Goal: Answer question/provide support: Share knowledge or assist other users

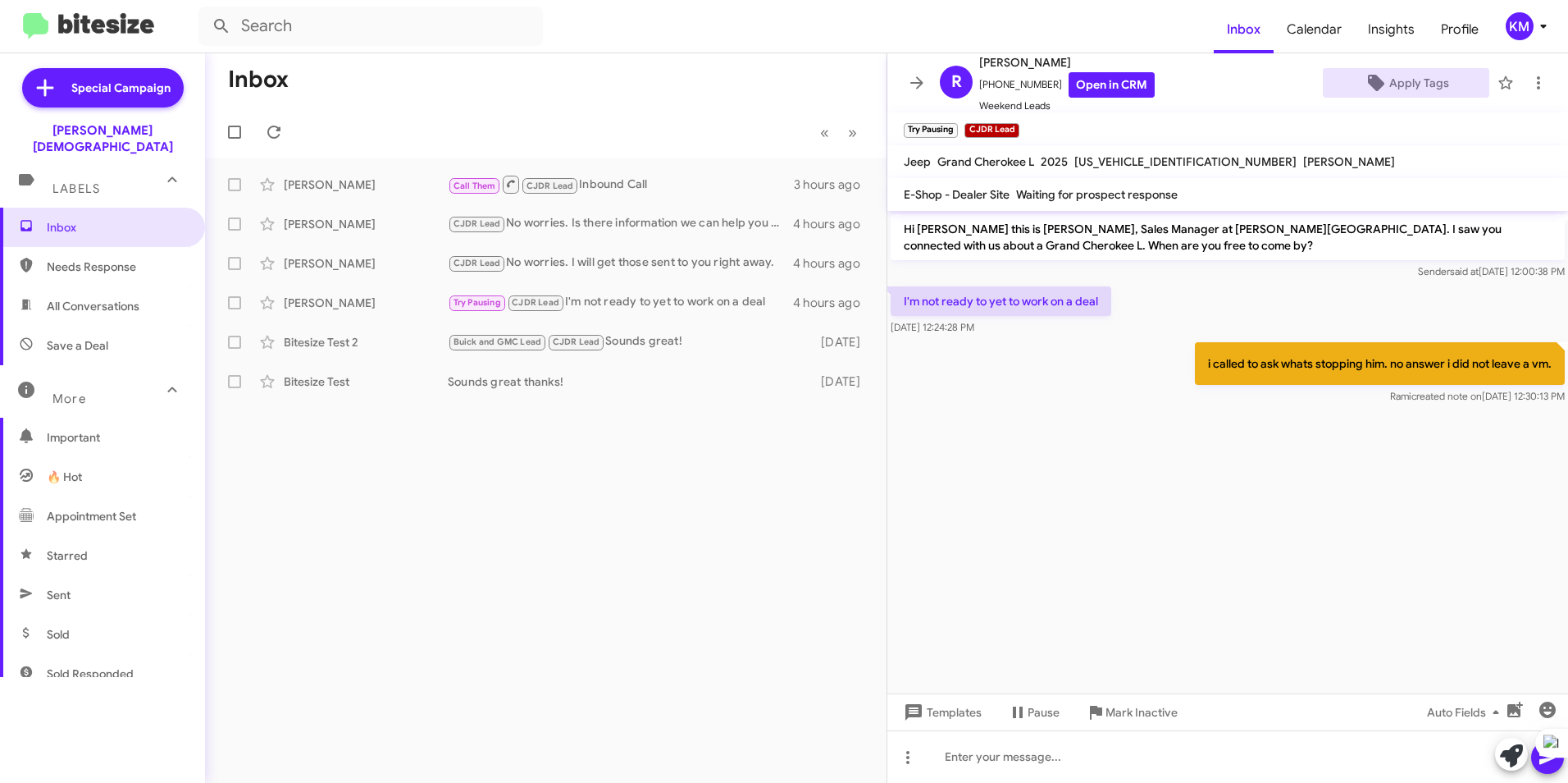
scroll to position [223, 0]
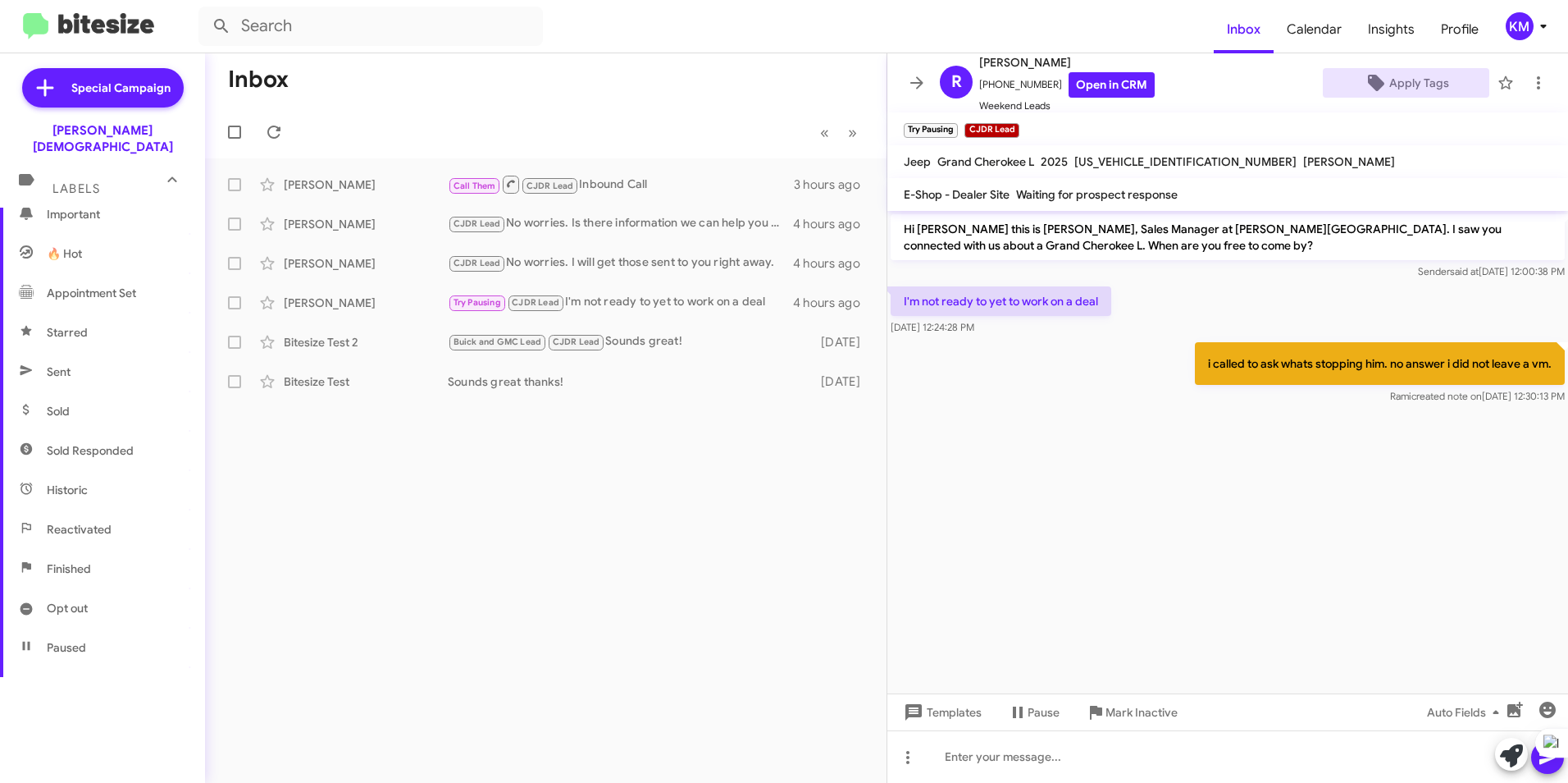
click at [38, 22] on img at bounding box center [89, 27] width 131 height 27
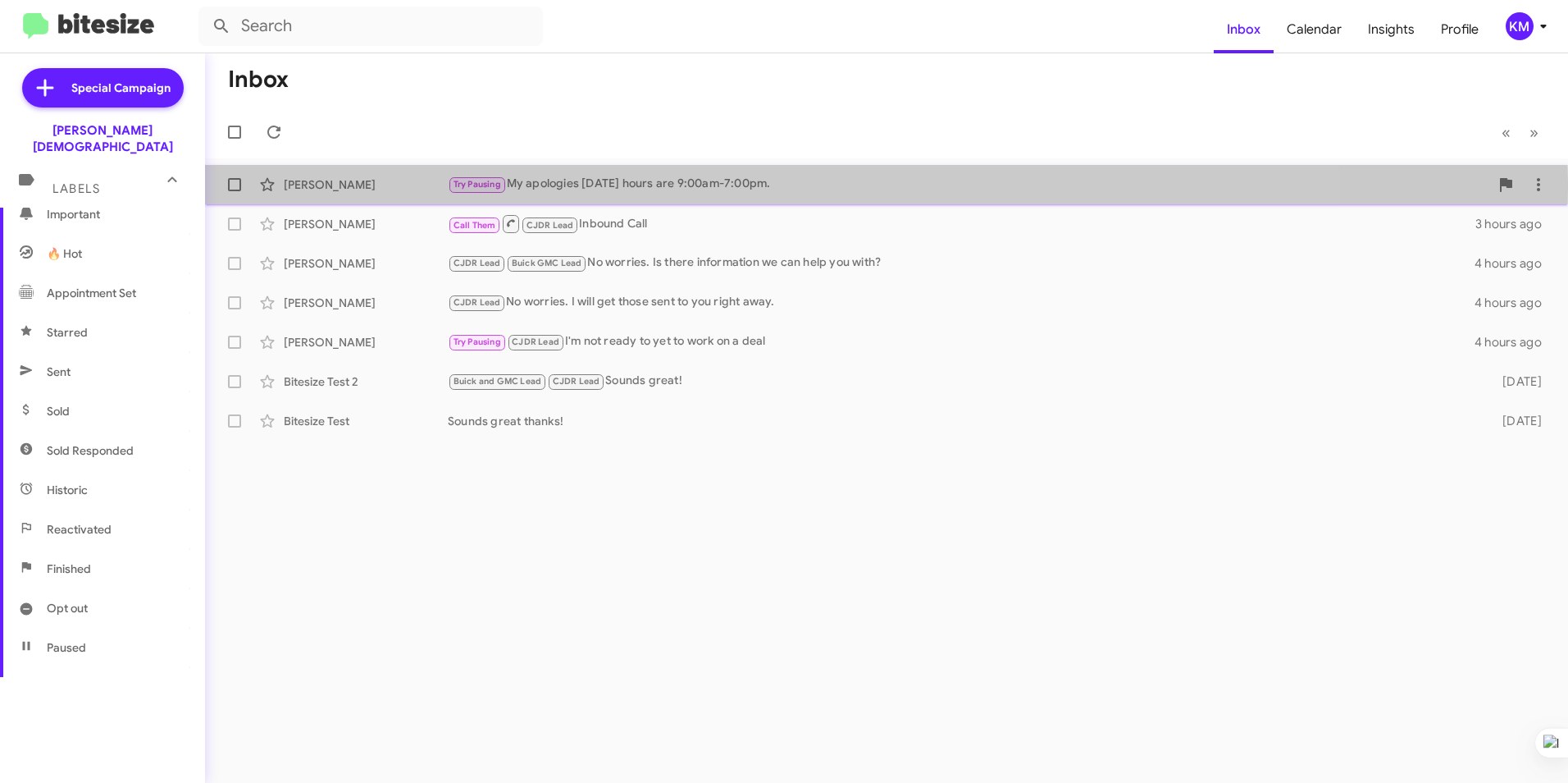
click at [724, 187] on div "Try Pausing My apologies [DATE] hours are 9:00am-7:00pm." at bounding box center [968, 185] width 1042 height 19
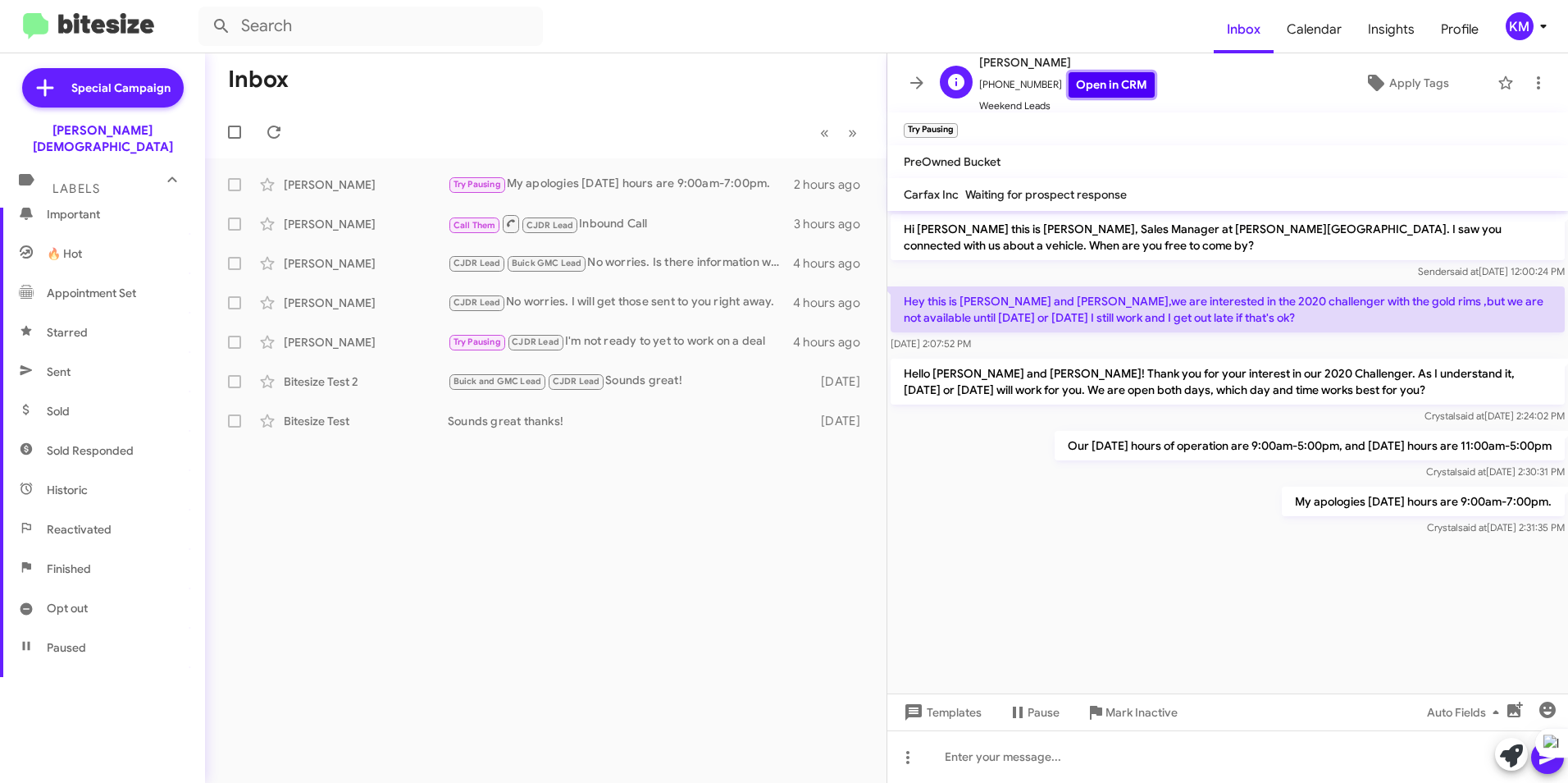
click at [1105, 88] on link "Open in CRM" at bounding box center [1112, 85] width 86 height 26
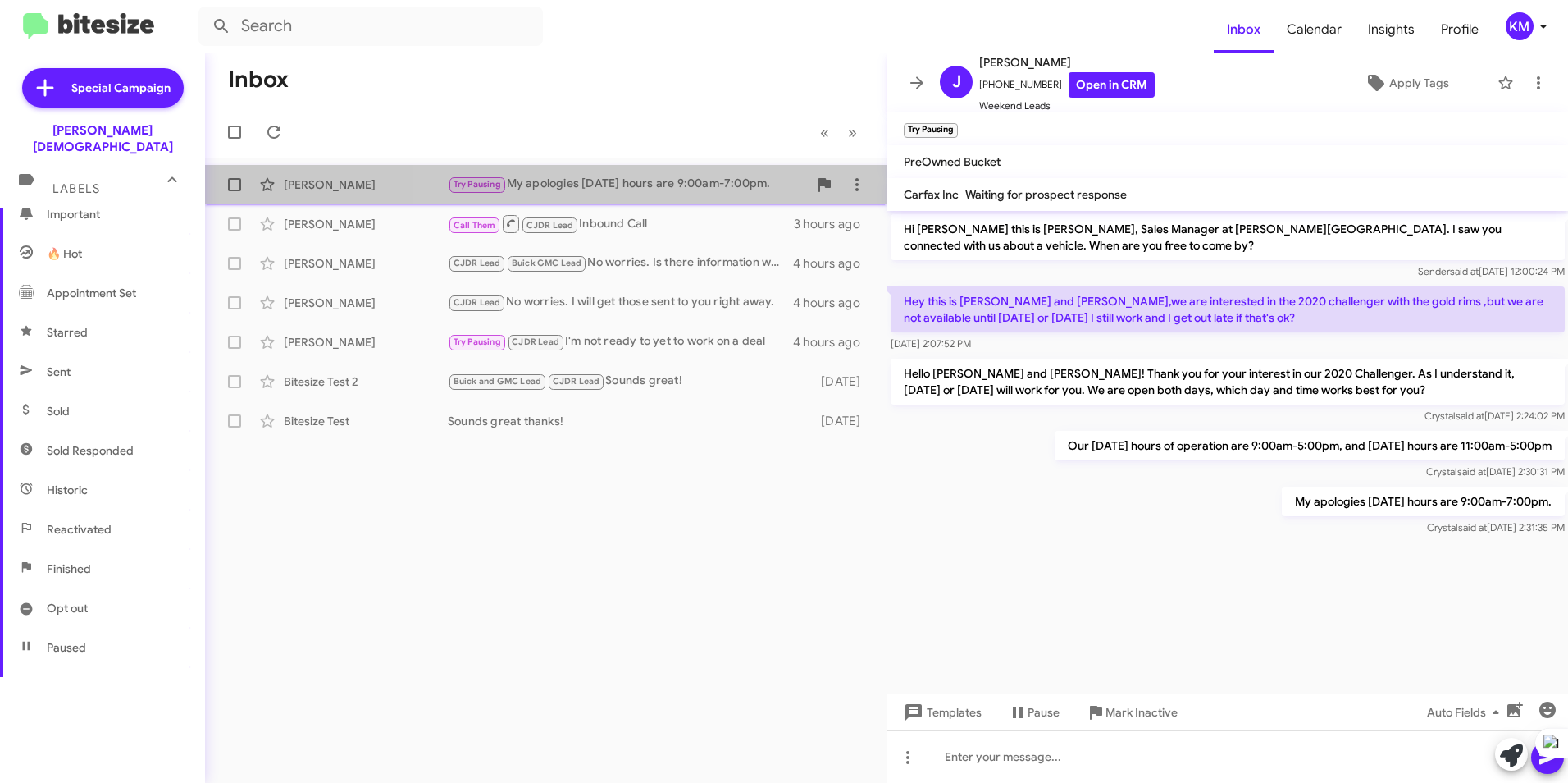
click at [685, 178] on div "Try Pausing My apologies [DATE] hours are 9:00am-7:00pm." at bounding box center [627, 185] width 360 height 19
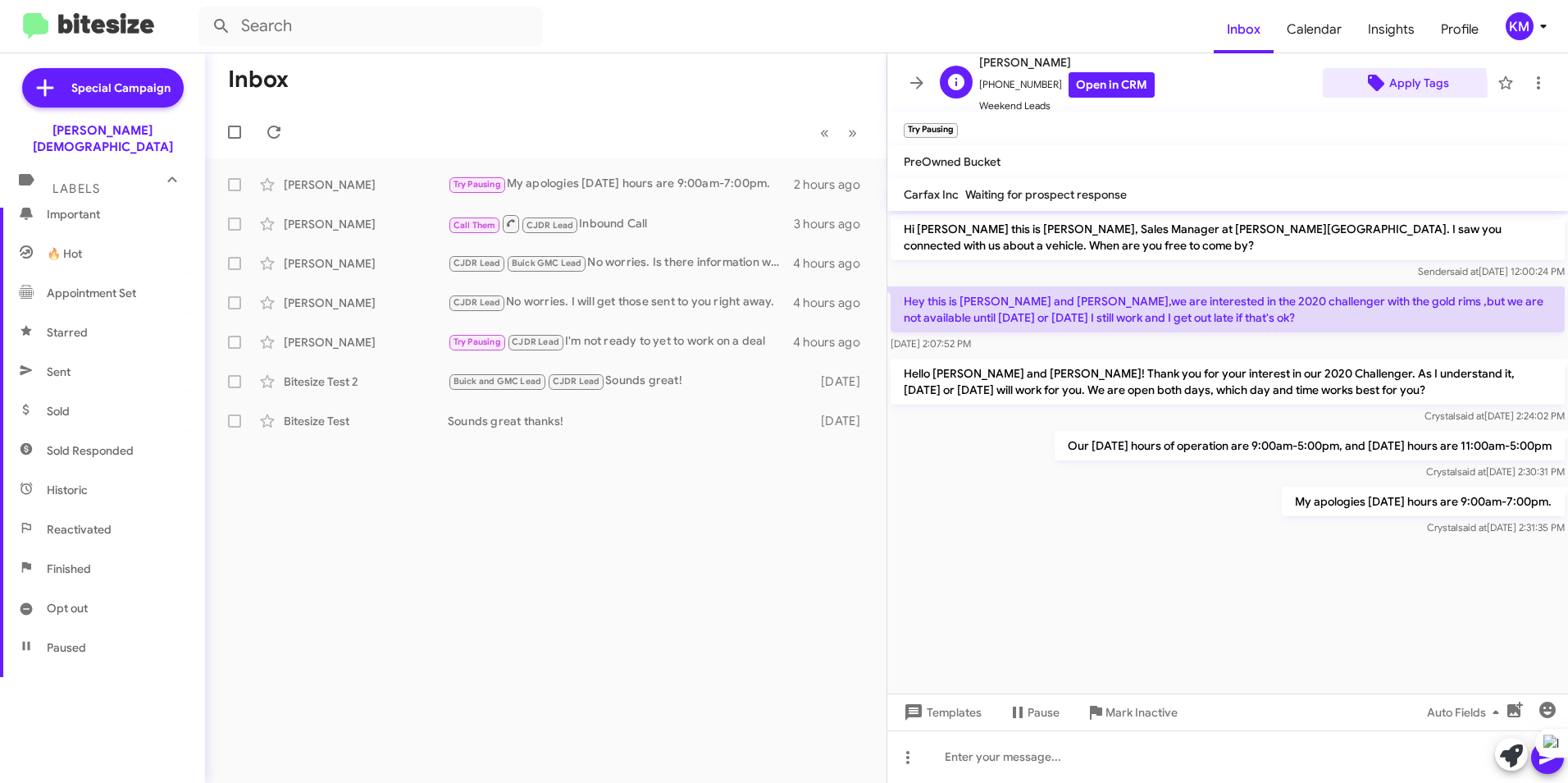
click at [1368, 89] on icon at bounding box center [1376, 82] width 16 height 16
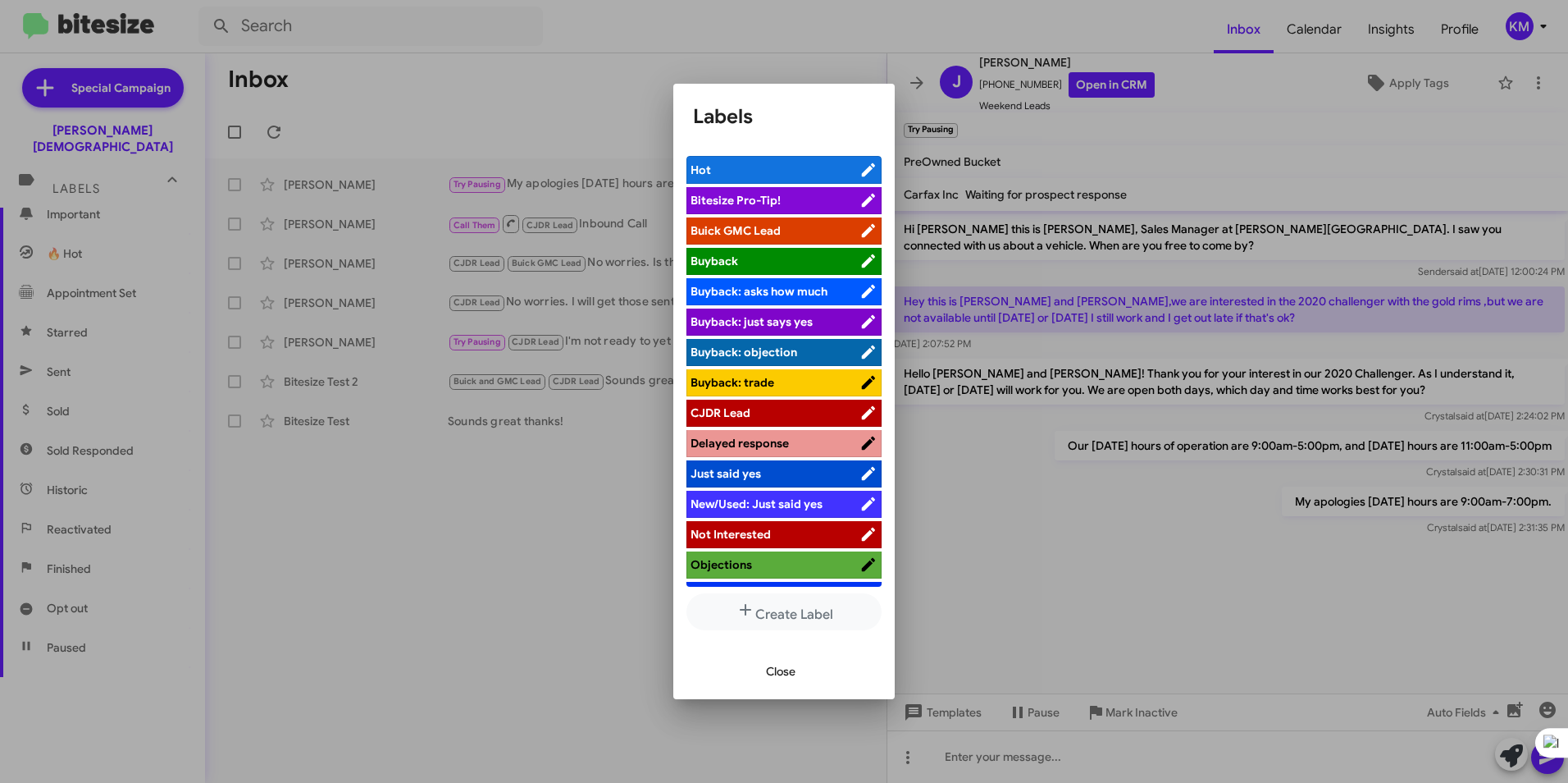
click at [741, 234] on span "Buick GMC Lead" at bounding box center [735, 231] width 90 height 15
click at [775, 672] on span "Close" at bounding box center [781, 671] width 30 height 30
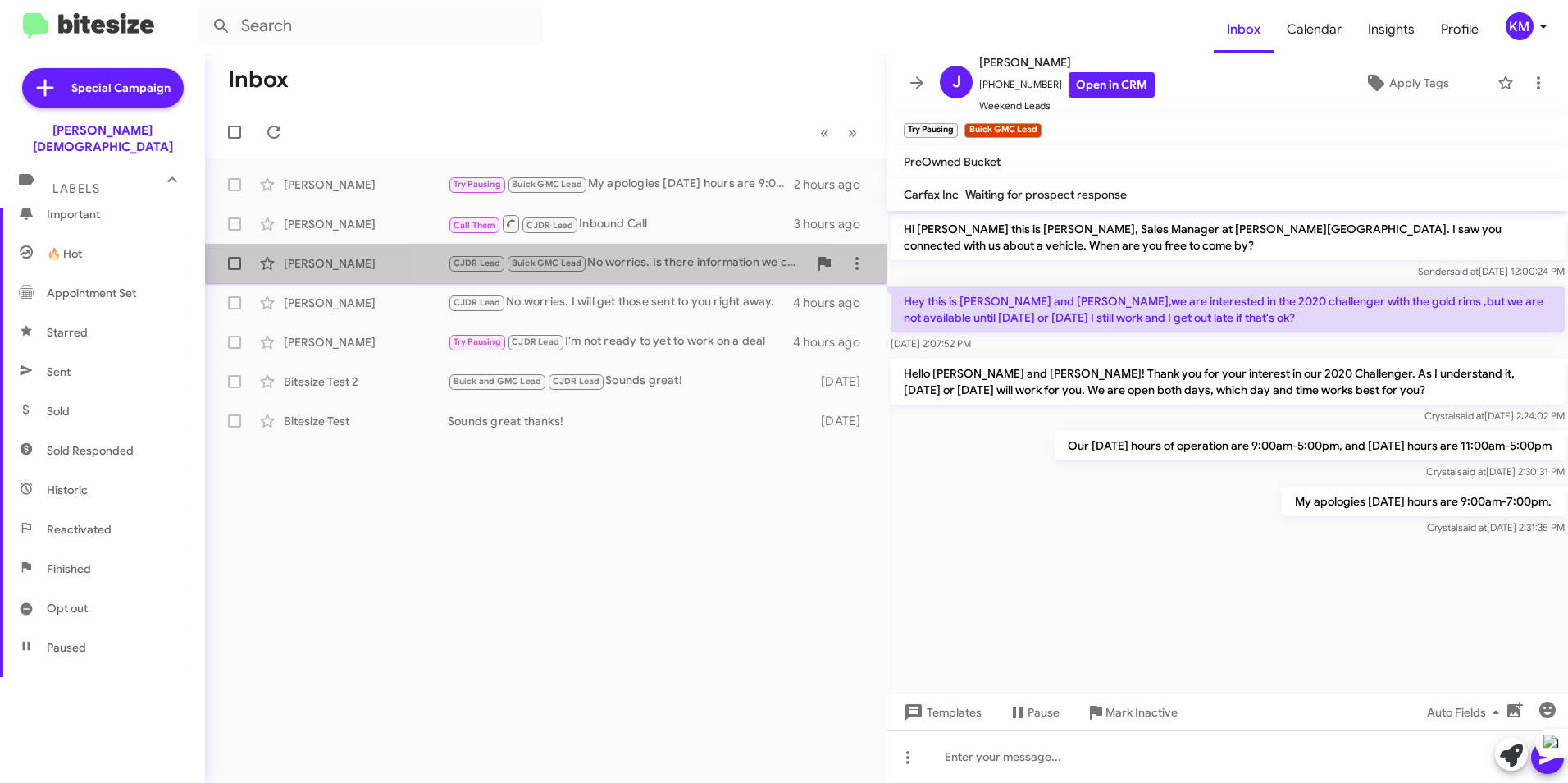
click at [608, 267] on div "CJDR Lead Buick GMC Lead No worries. Is there information we can help you with?" at bounding box center [627, 263] width 360 height 19
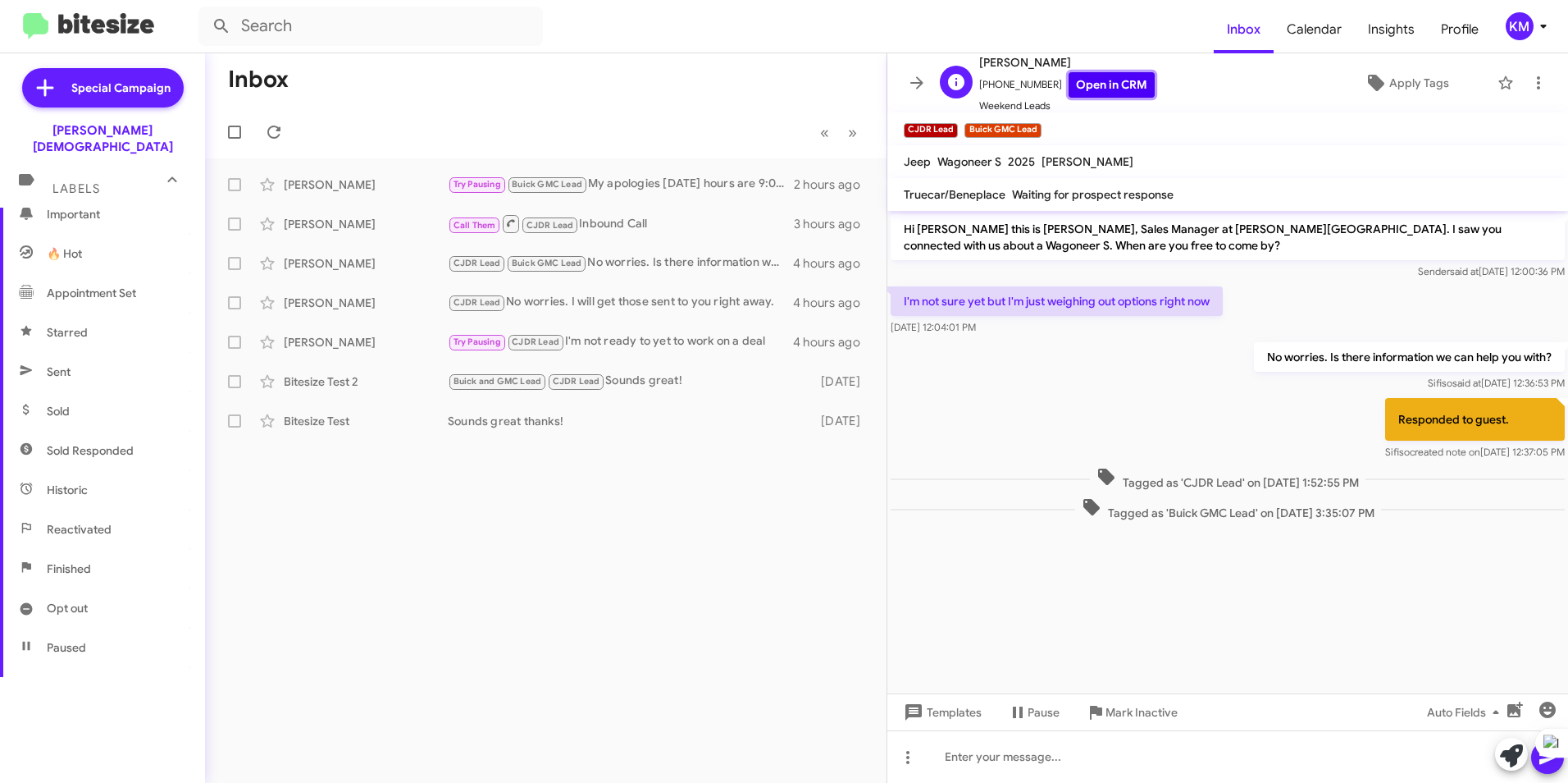
click at [1098, 90] on link "Open in CRM" at bounding box center [1112, 85] width 86 height 26
click at [541, 264] on span "Buick GMC Lead" at bounding box center [547, 263] width 70 height 10
click at [1399, 85] on span "Apply Tags" at bounding box center [1419, 83] width 60 height 30
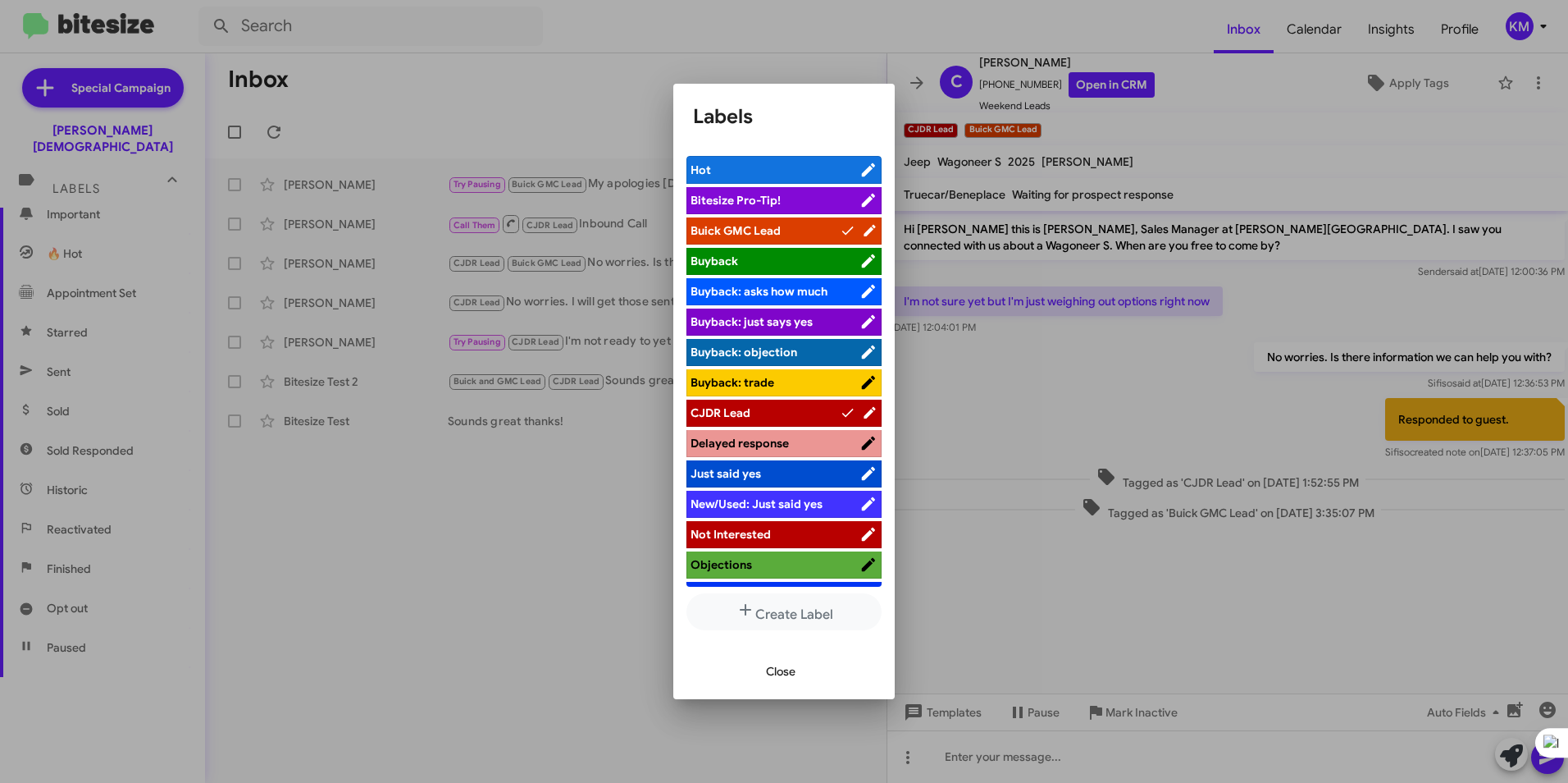
click at [840, 229] on icon at bounding box center [847, 231] width 15 height 20
click at [778, 669] on span "Close" at bounding box center [781, 671] width 30 height 30
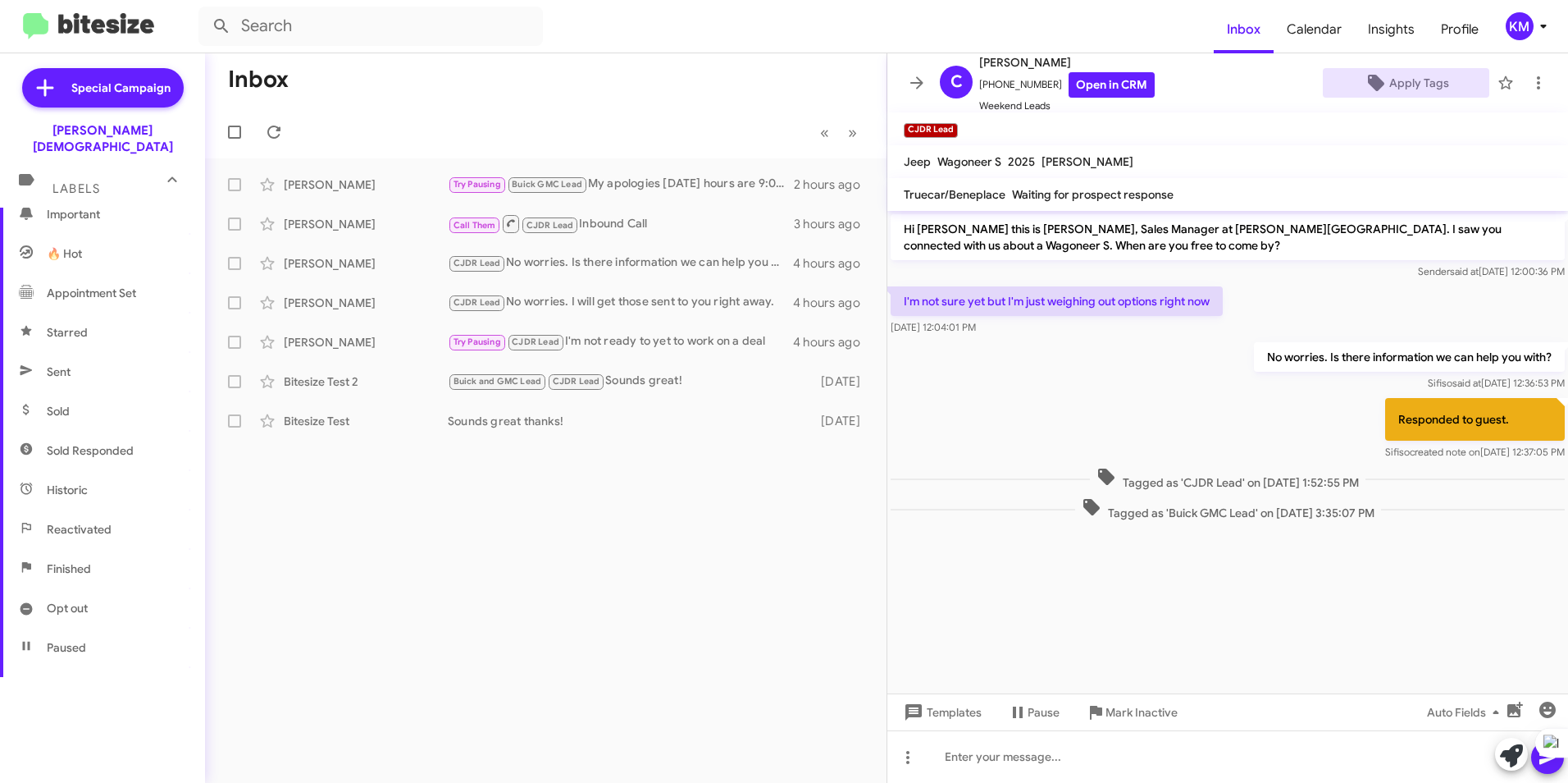
click at [78, 392] on span "Sold" at bounding box center [102, 411] width 205 height 39
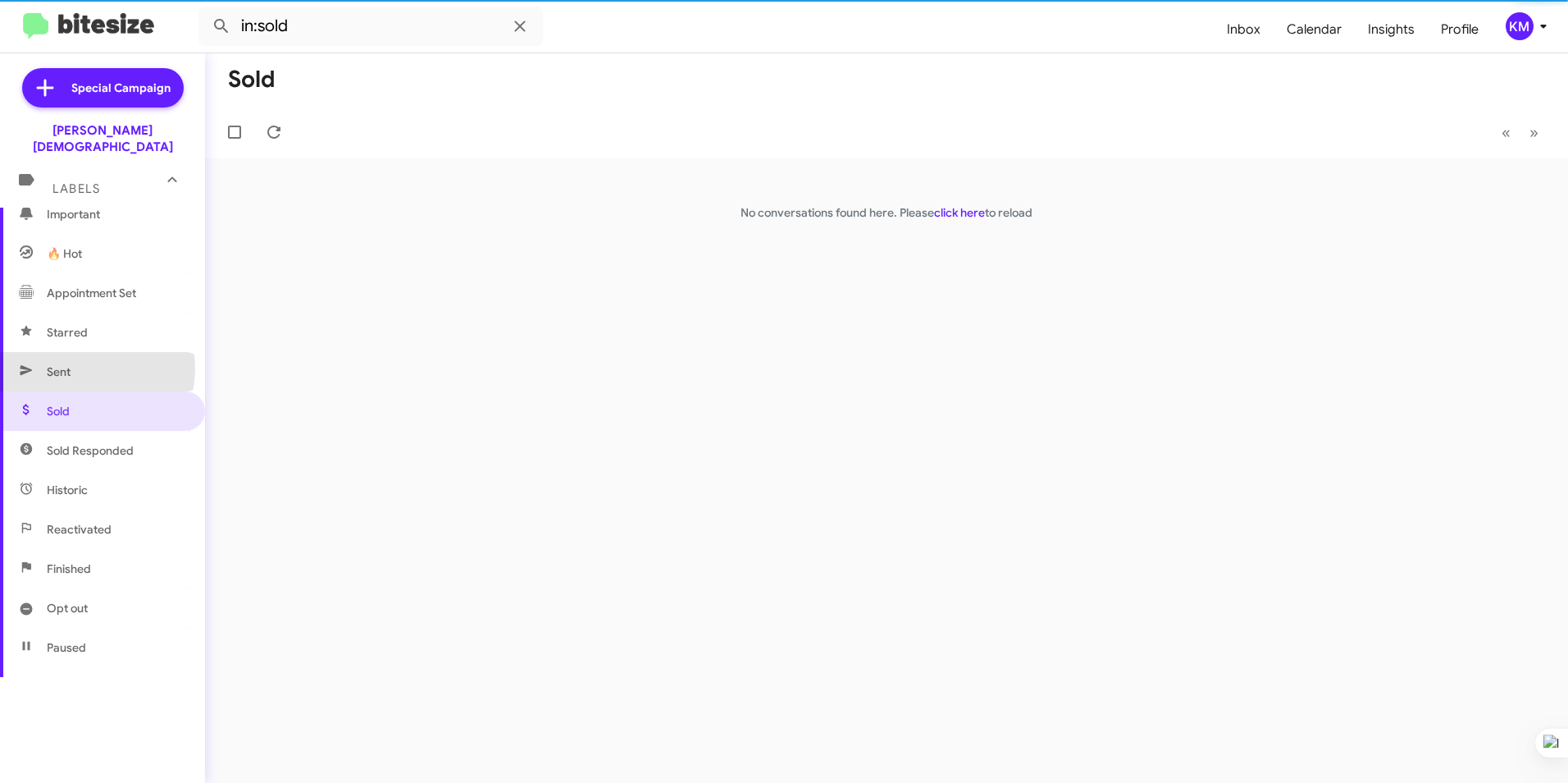
click at [80, 352] on span "Sent" at bounding box center [102, 371] width 205 height 39
type input "in:sent"
